Goal: Information Seeking & Learning: Learn about a topic

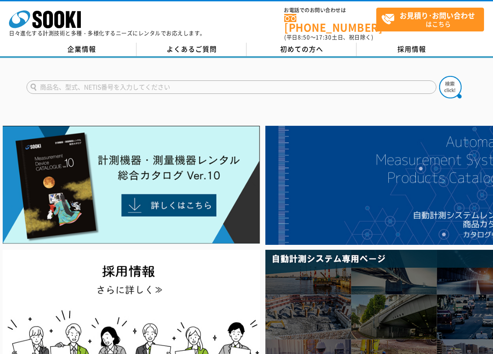
click at [53, 84] on input "text" at bounding box center [231, 86] width 410 height 13
type input "GX-3R"
click at [439, 76] on button at bounding box center [450, 87] width 22 height 22
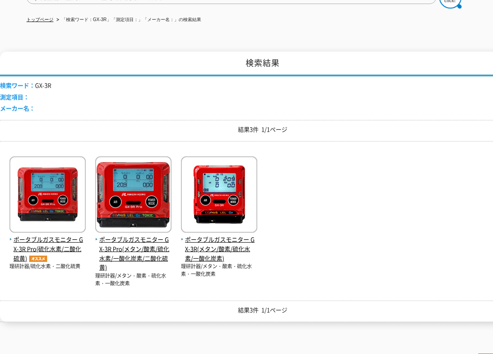
scroll to position [180, 0]
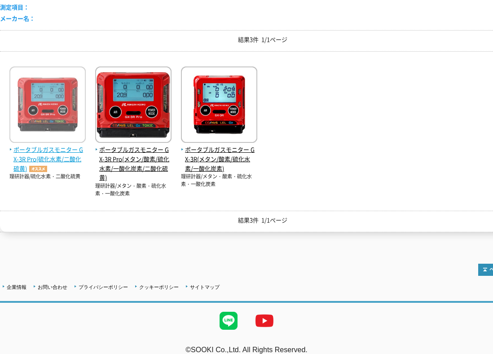
click at [52, 101] on img at bounding box center [47, 105] width 76 height 79
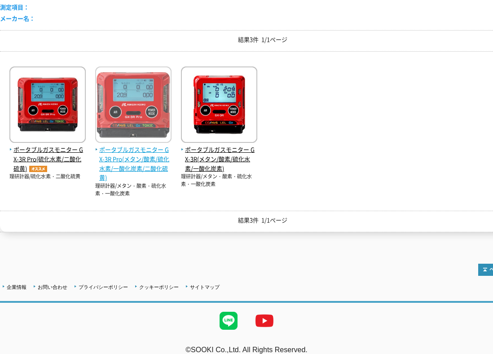
click at [136, 145] on span "ポータブルガスモニター GX-3R Pro(メタン/酸素/硫化水素/一酸化炭素/二酸化硫黄)" at bounding box center [133, 163] width 76 height 37
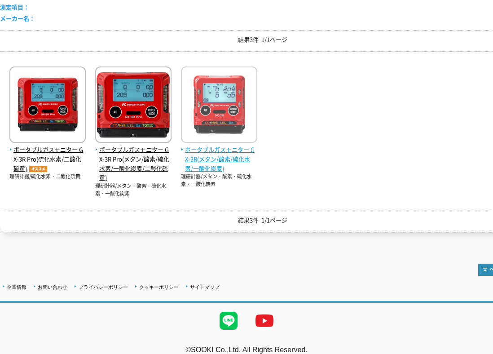
click at [208, 153] on span "ポータブルガスモニター GX-3R(メタン/酸素/硫化水素/一酸化炭素)" at bounding box center [219, 159] width 76 height 28
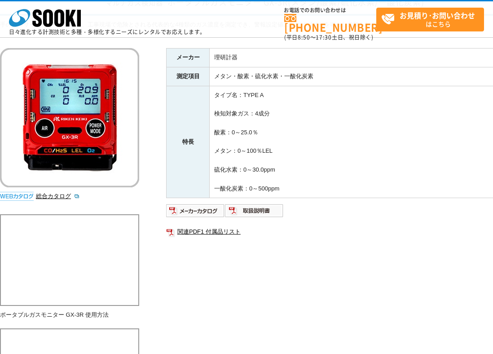
scroll to position [45, 0]
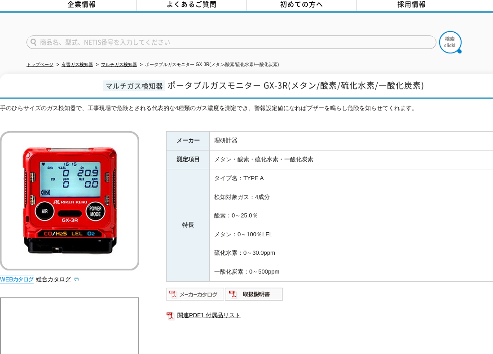
click at [207, 287] on img at bounding box center [195, 294] width 59 height 14
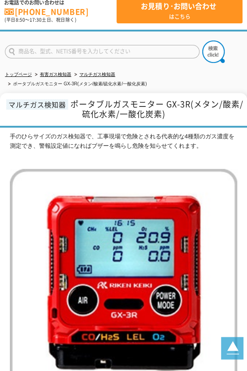
scroll to position [41, 0]
